Goal: Answer question/provide support: Share knowledge or assist other users

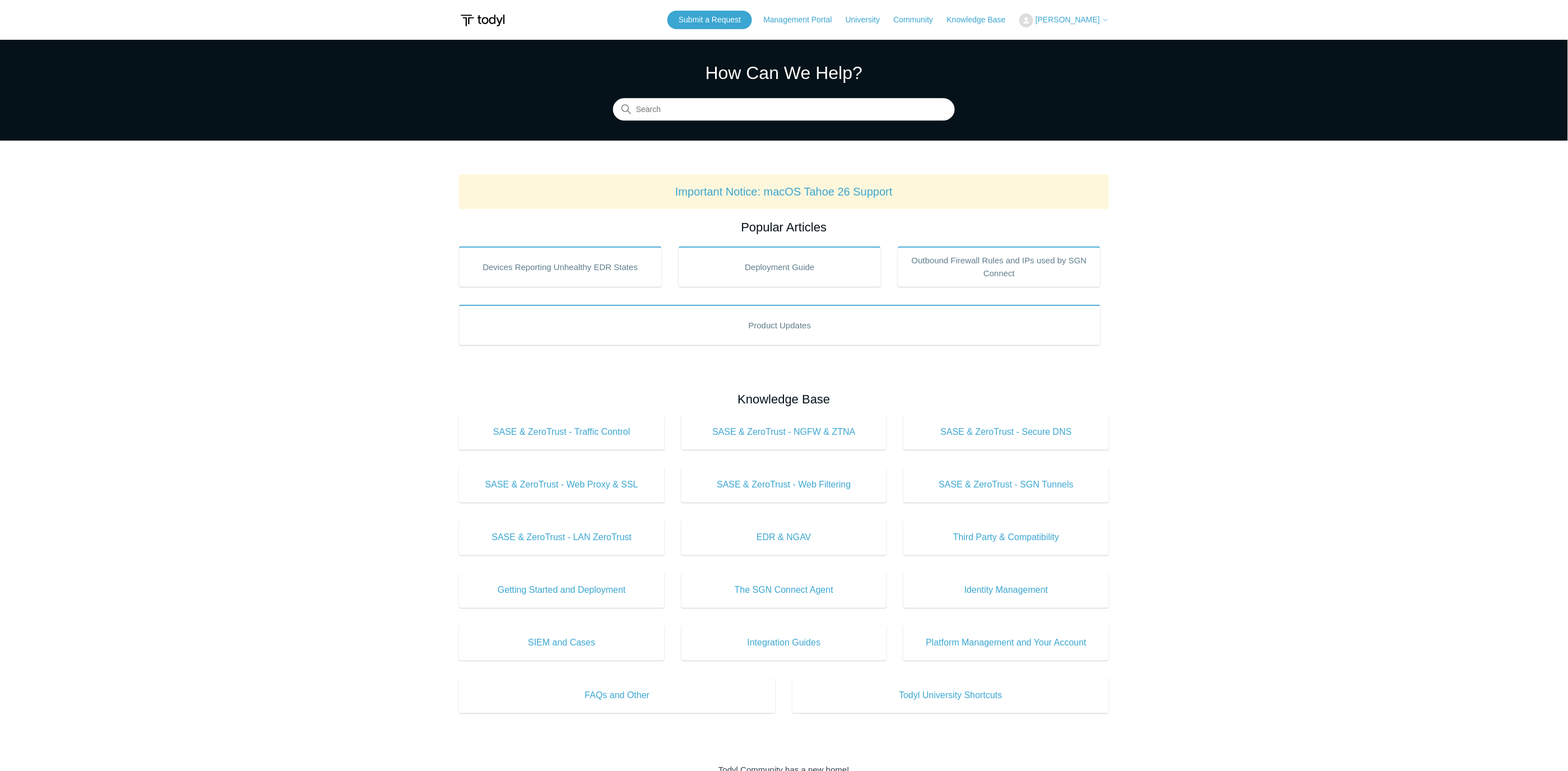
click at [1085, 14] on button "[PERSON_NAME]" at bounding box center [1063, 20] width 90 height 14
click at [1088, 42] on link "My Support Requests" at bounding box center [1074, 44] width 109 height 20
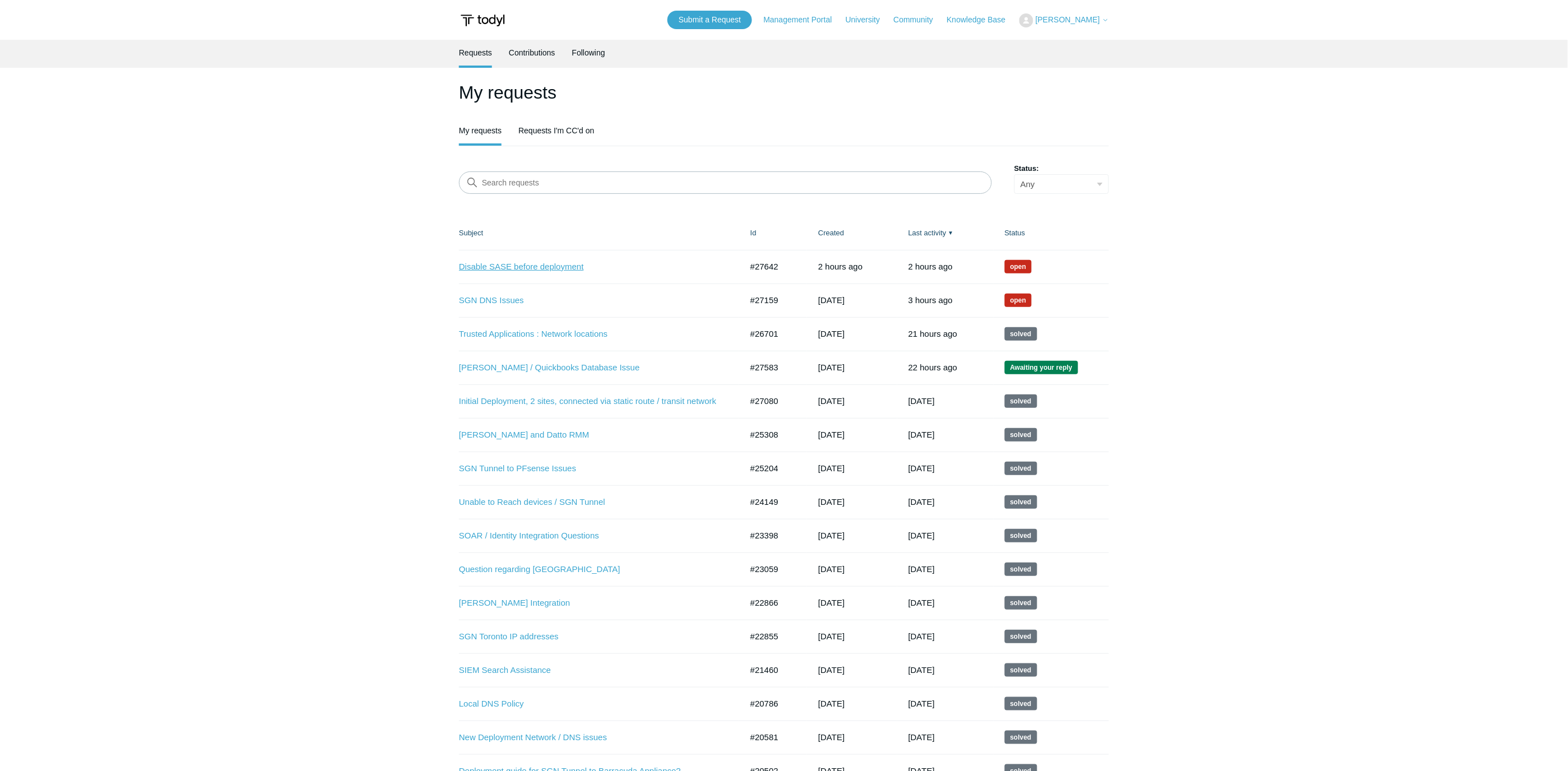
click at [538, 267] on link "Disable SASE before deployment" at bounding box center [592, 267] width 266 height 13
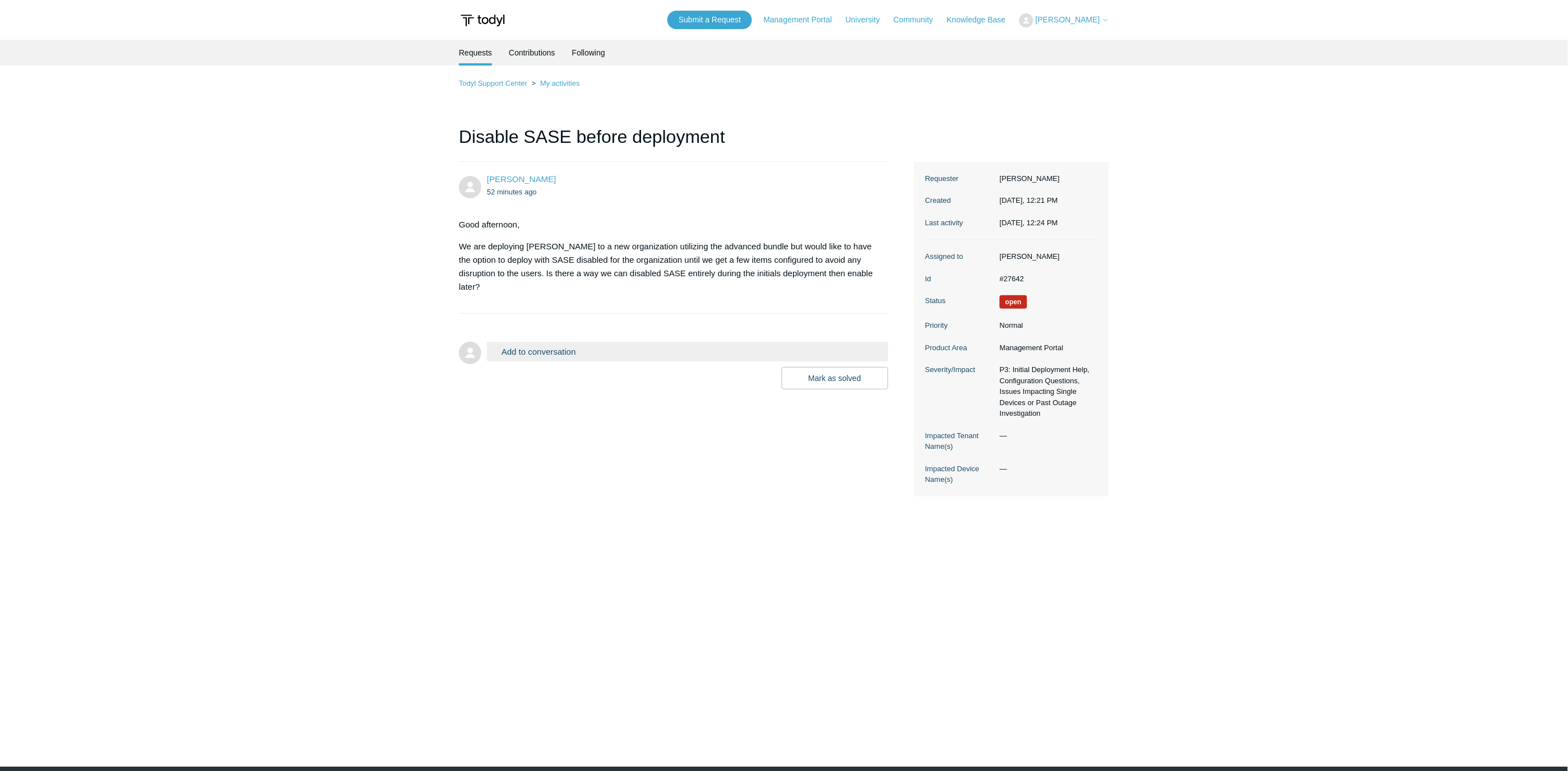
click at [1054, 15] on span "[PERSON_NAME]" at bounding box center [1067, 20] width 64 height 9
click at [1053, 41] on link "My Support Requests" at bounding box center [1074, 44] width 109 height 20
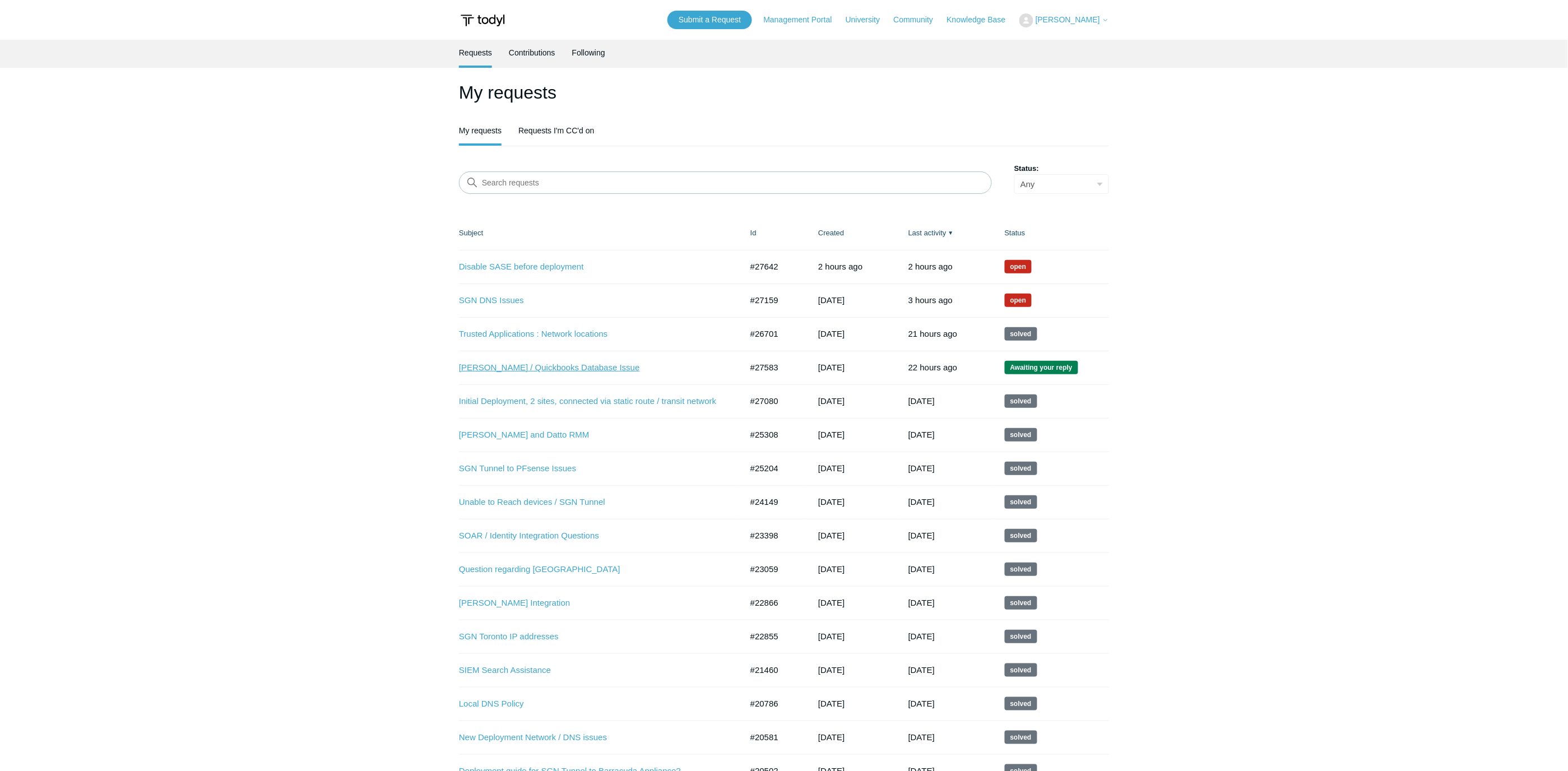
click at [563, 368] on link "[PERSON_NAME] / Quickbooks Database Issue" at bounding box center [592, 368] width 266 height 13
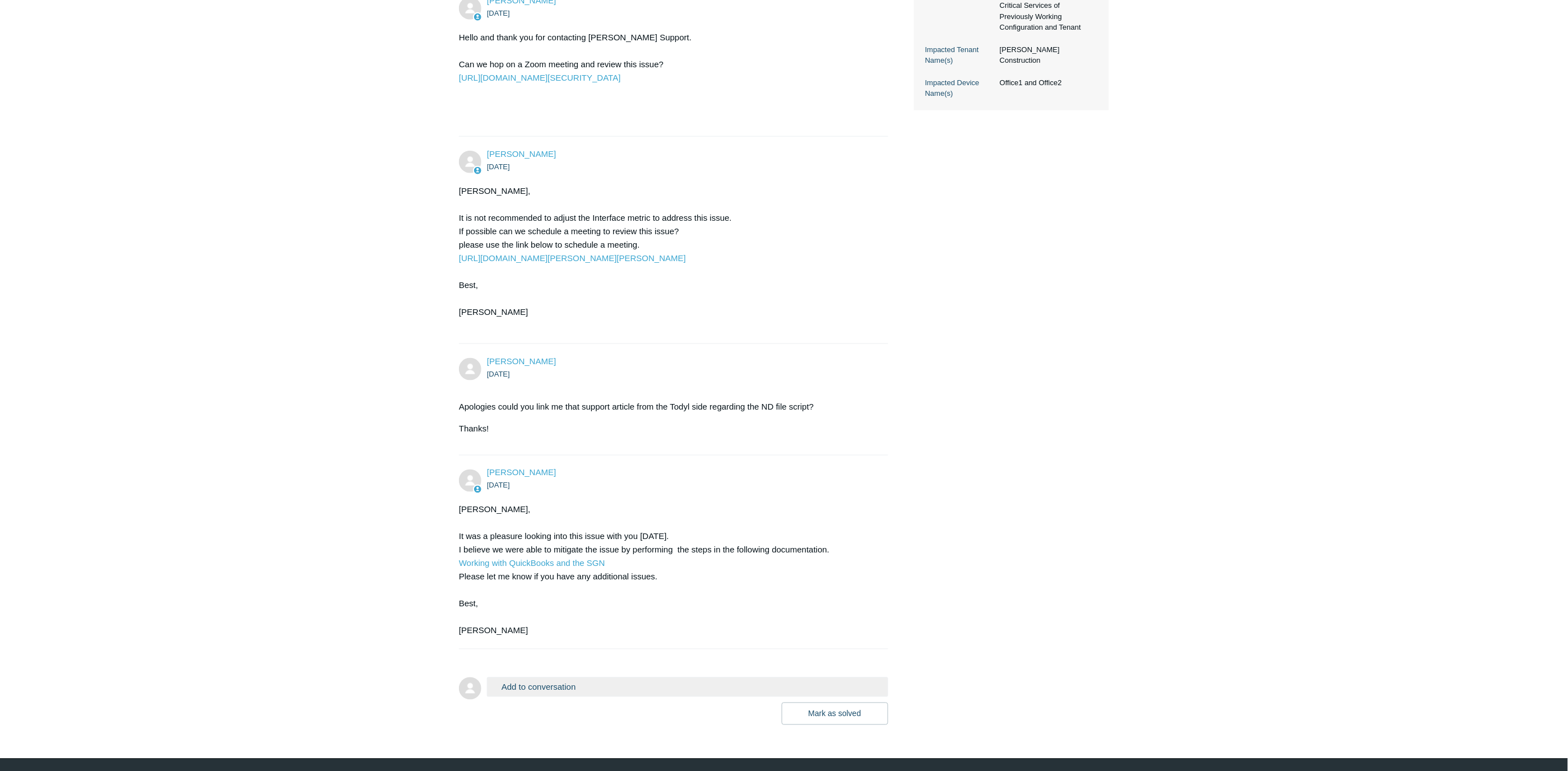
scroll to position [486, 0]
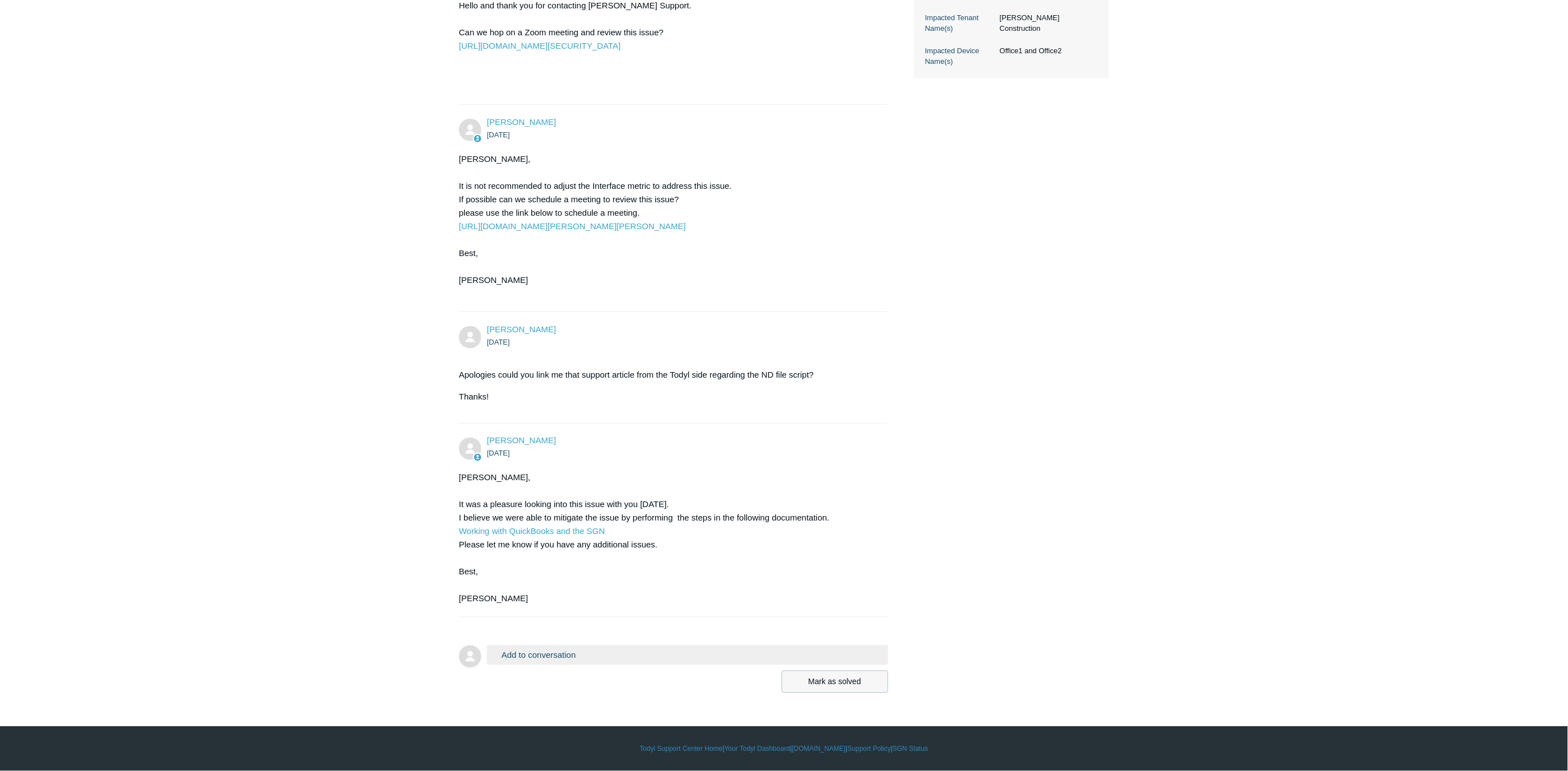
click at [822, 685] on button "Mark as solved" at bounding box center [836, 682] width 107 height 23
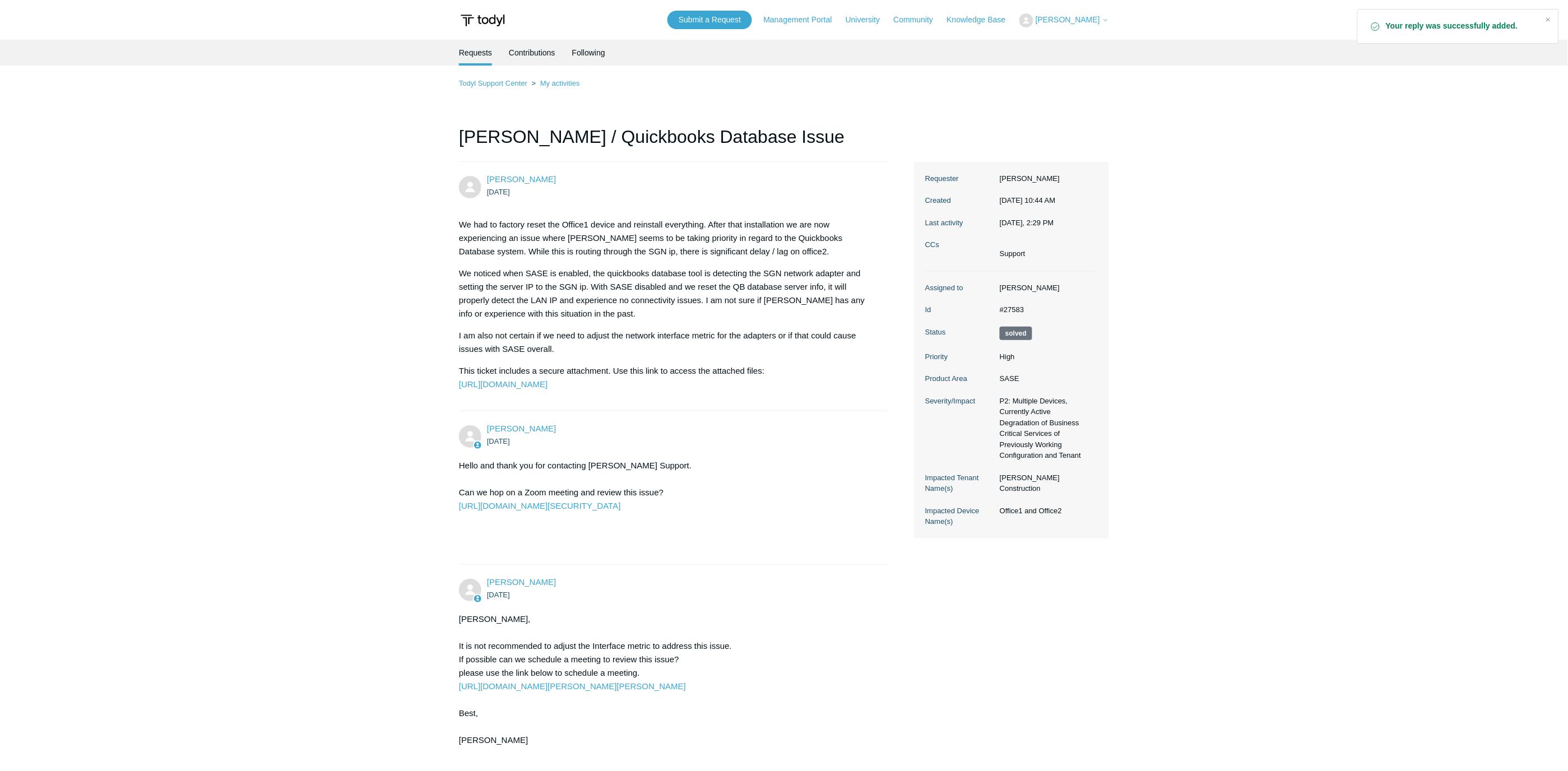
click at [1095, 14] on button "[PERSON_NAME]" at bounding box center [1063, 20] width 90 height 14
click at [1095, 50] on link "My Support Requests" at bounding box center [1074, 44] width 109 height 20
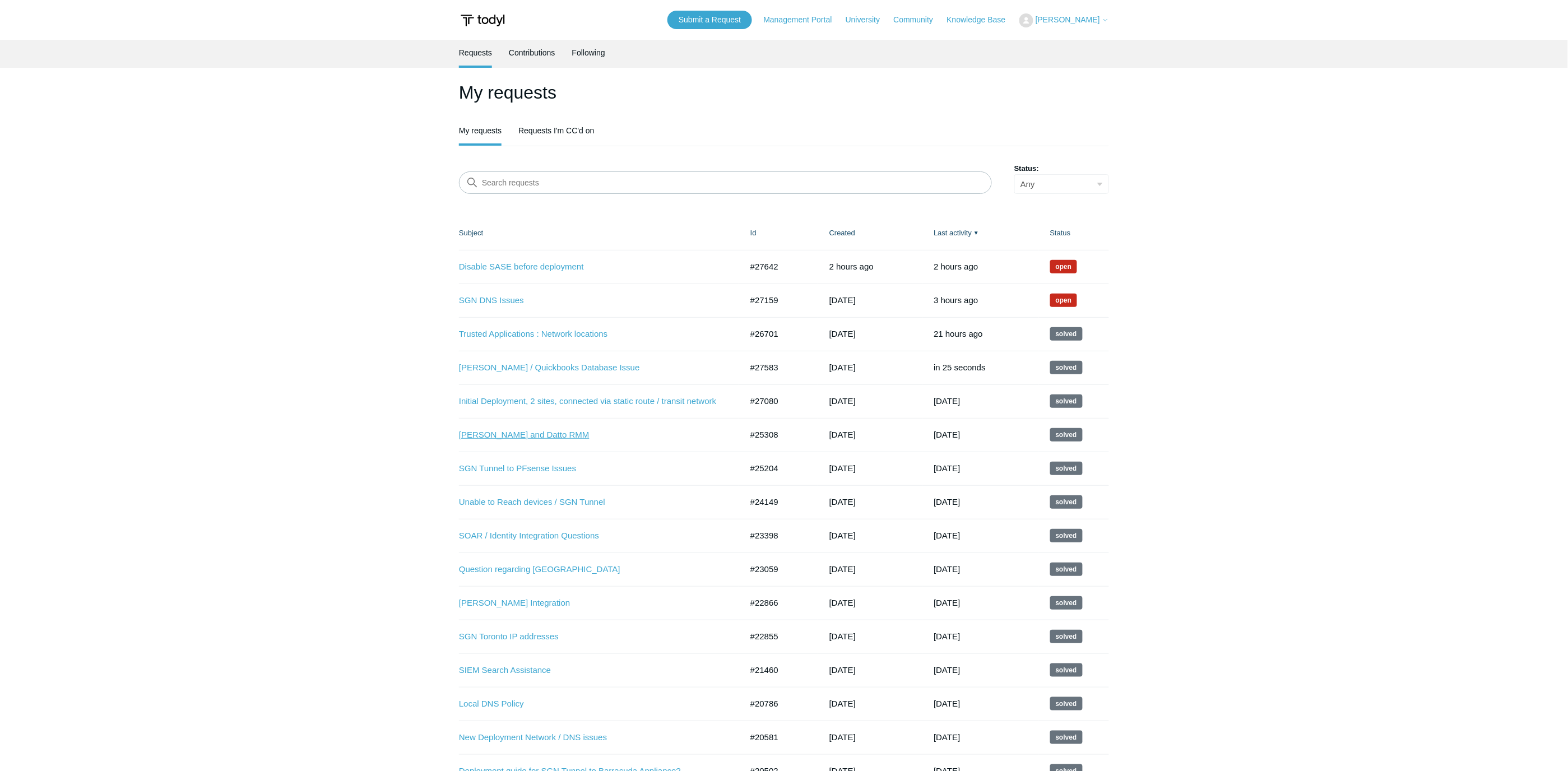
click at [542, 437] on link "[PERSON_NAME] and Datto RMM" at bounding box center [592, 435] width 266 height 13
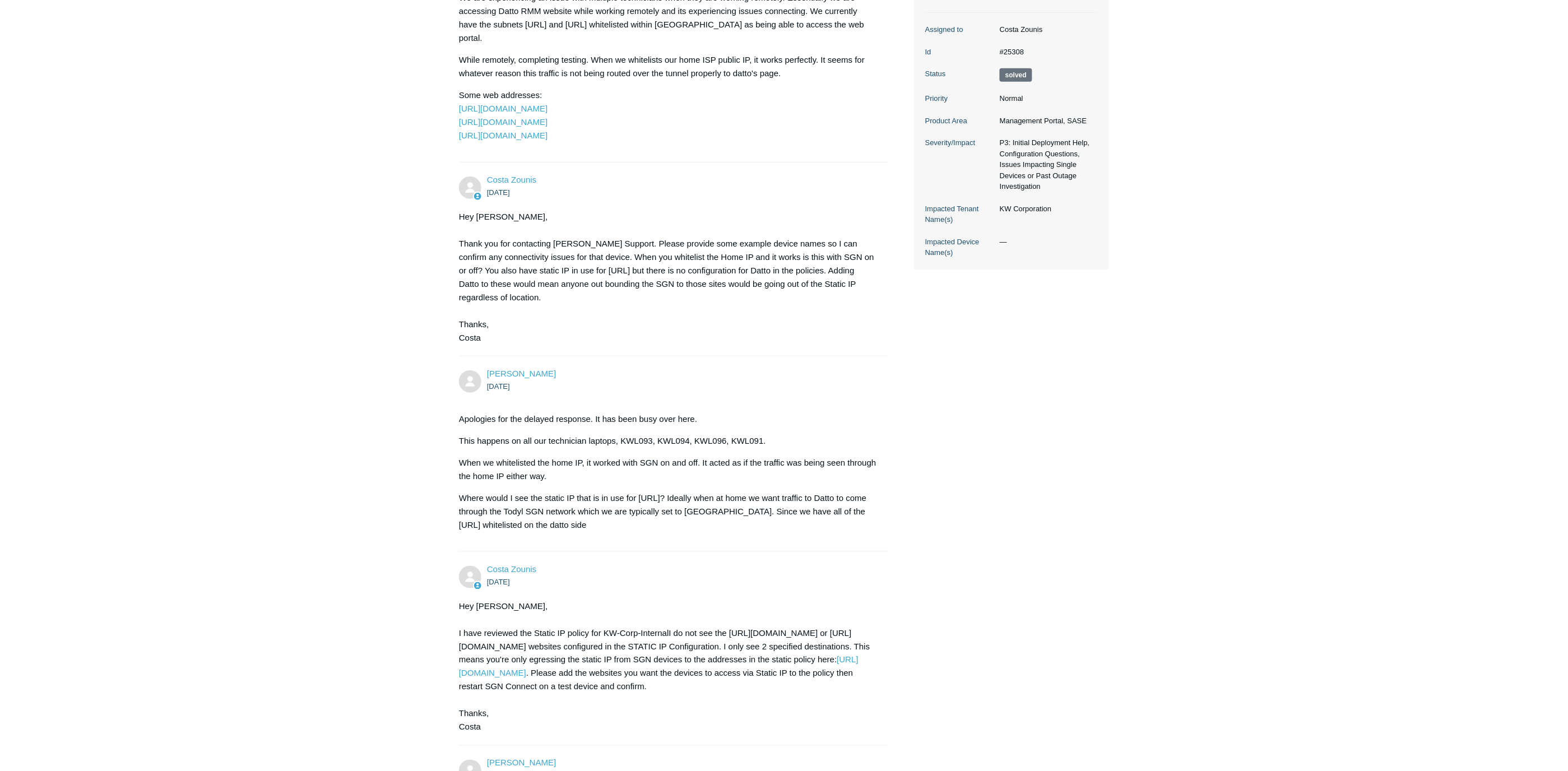
scroll to position [373, 0]
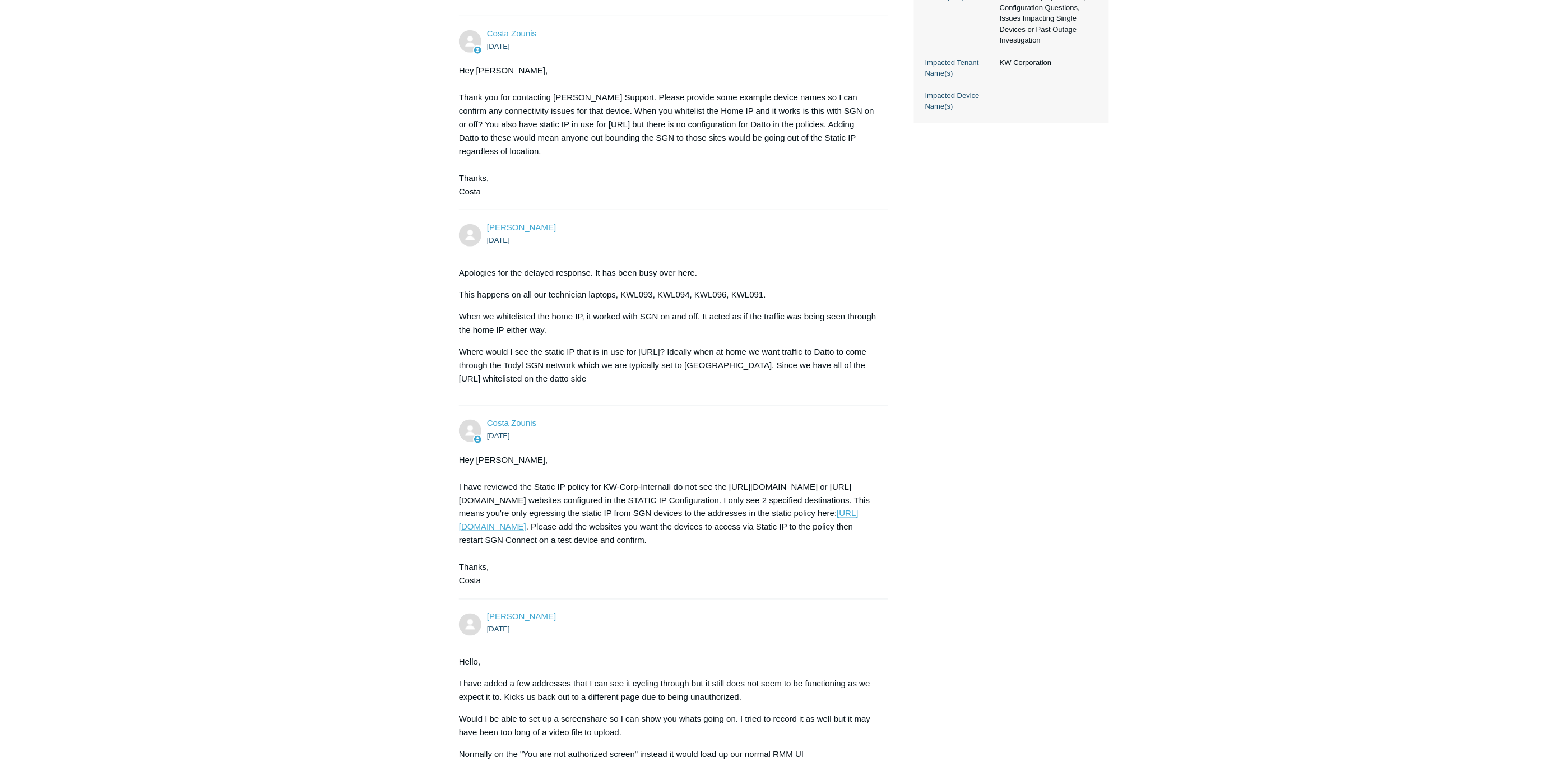
click at [617, 523] on link "[URL][DOMAIN_NAME]" at bounding box center [659, 520] width 400 height 23
